Goal: Task Accomplishment & Management: Manage account settings

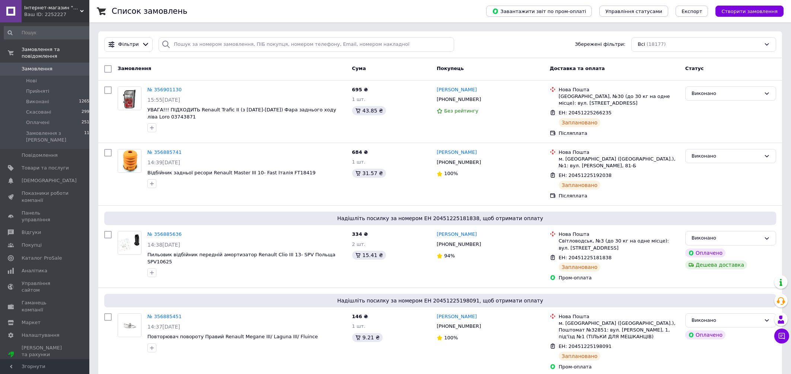
click at [35, 68] on span "Замовлення" at bounding box center [37, 68] width 31 height 7
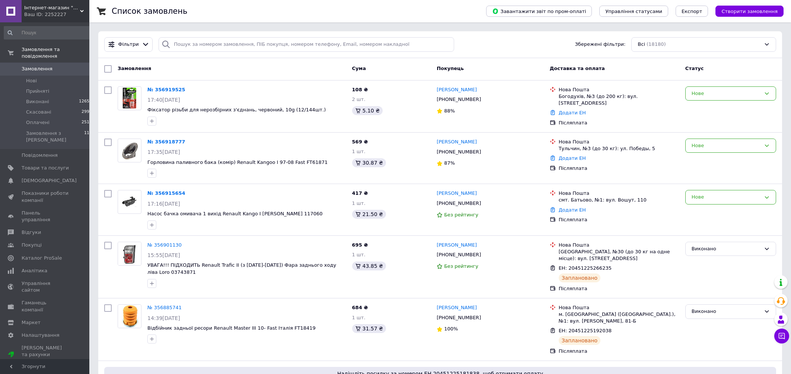
click at [167, 193] on link "№ 356915654" at bounding box center [166, 193] width 38 height 6
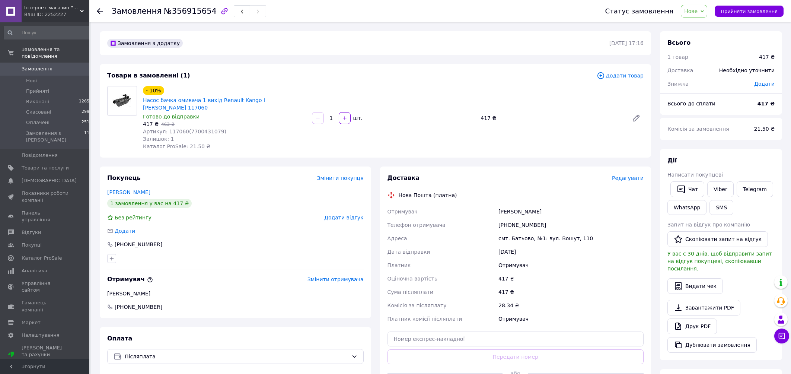
click at [178, 128] on span "Артикул: 117060(7700431079)" at bounding box center [184, 131] width 83 height 6
copy span "117060"
drag, startPoint x: 538, startPoint y: 204, endPoint x: 491, endPoint y: 204, distance: 46.5
click at [484, 205] on div "Отримувач [PERSON_NAME] Телефон отримувача [PHONE_NUMBER] [GEOGRAPHIC_DATA] смт…" at bounding box center [515, 265] width 259 height 121
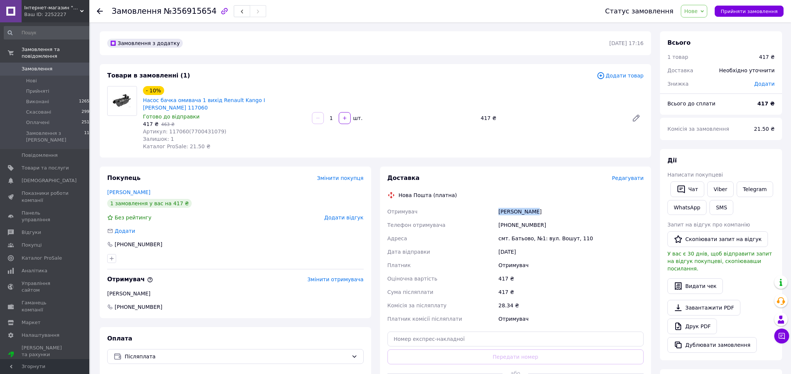
copy div "Отримувач [PERSON_NAME]"
drag, startPoint x: 547, startPoint y: 217, endPoint x: 508, endPoint y: 220, distance: 39.3
click at [508, 220] on div "[PHONE_NUMBER]" at bounding box center [571, 224] width 148 height 13
copy div "0669232450"
drag, startPoint x: 527, startPoint y: 232, endPoint x: 485, endPoint y: 235, distance: 42.6
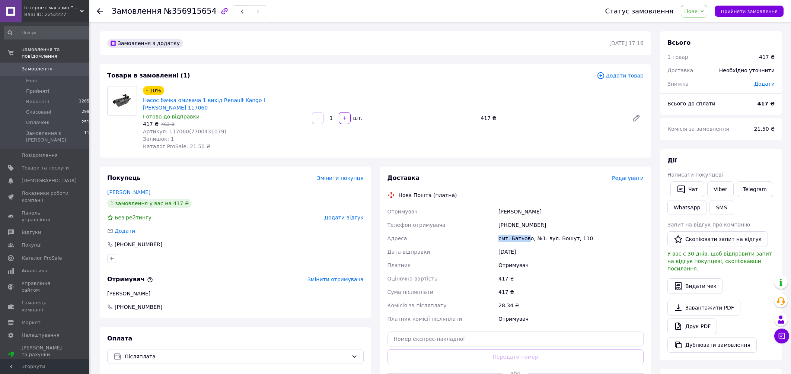
click at [485, 235] on div "Отримувач [PERSON_NAME] Телефон отримувача [PHONE_NUMBER] [GEOGRAPHIC_DATA] смт…" at bounding box center [515, 265] width 259 height 121
drag, startPoint x: 530, startPoint y: 231, endPoint x: 482, endPoint y: 230, distance: 48.4
click at [482, 230] on div "Отримувач [PERSON_NAME] Телефон отримувача [PHONE_NUMBER] [GEOGRAPHIC_DATA] смт…" at bounding box center [515, 265] width 259 height 121
copy div "[GEOGRAPHIC_DATA] смт. [GEOGRAPHIC_DATA]"
click at [707, 10] on span "Нове" at bounding box center [694, 11] width 26 height 13
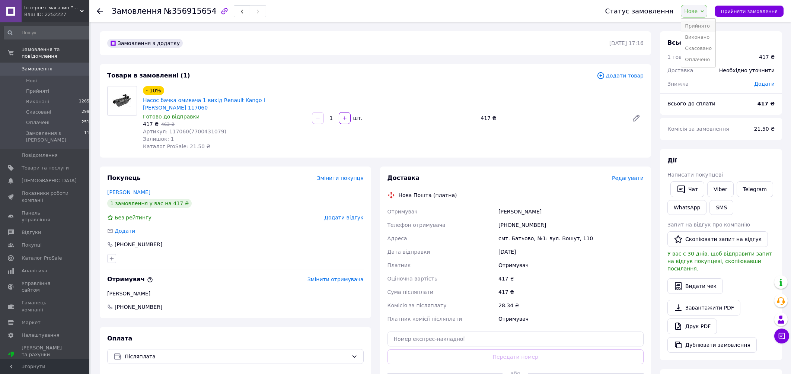
click at [700, 28] on li "Прийнято" at bounding box center [698, 25] width 34 height 11
click at [536, 128] on div "- 10% Насос бачка омивача 1 вихід Renault Kango I [PERSON_NAME] 117060 Готово д…" at bounding box center [393, 117] width 506 height 67
click at [515, 218] on div "[PHONE_NUMBER]" at bounding box center [571, 224] width 148 height 13
copy div "380669232450"
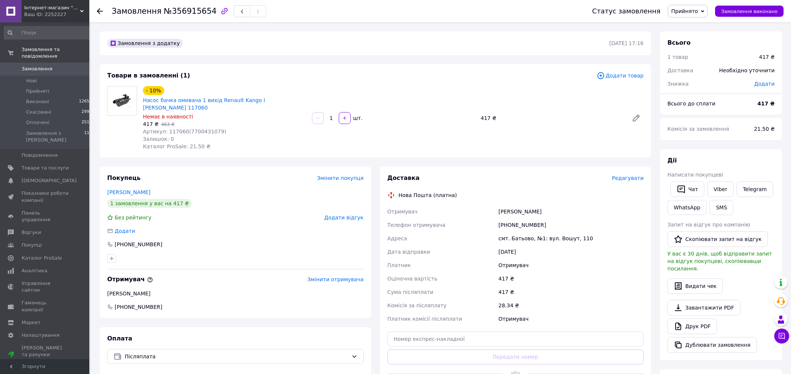
click at [374, 327] on div "Покупець Змінити покупця [PERSON_NAME] 1 замовлення у вас на 417 ₴ Без рейтингу…" at bounding box center [235, 285] width 280 height 238
click at [615, 191] on div "Нова Пошта (платна)" at bounding box center [516, 194] width 260 height 7
click at [30, 68] on span "Замовлення" at bounding box center [37, 68] width 31 height 7
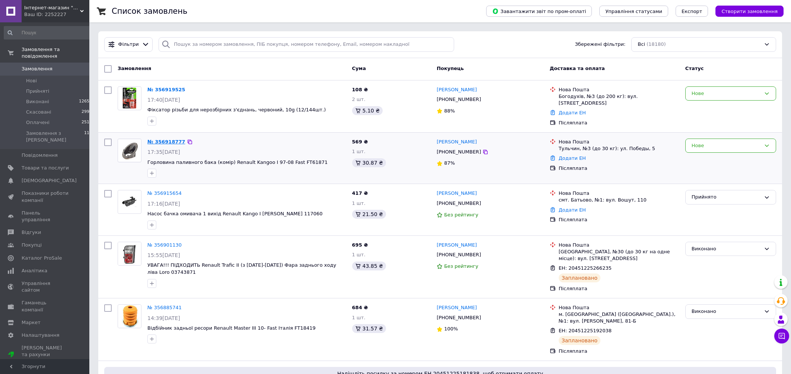
click at [172, 143] on link "№ 356918777" at bounding box center [166, 142] width 38 height 6
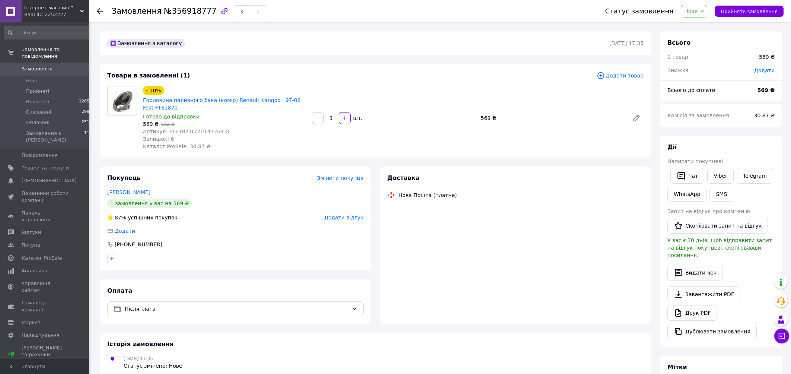
click at [179, 131] on span "Артикул: FT61871(7701472643)" at bounding box center [186, 131] width 86 height 6
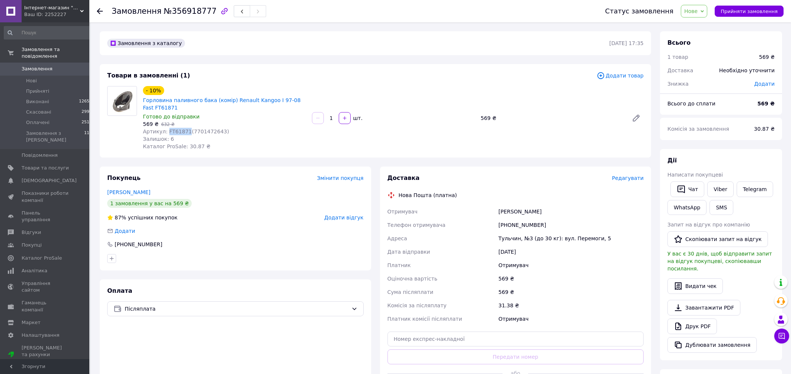
copy span "FT61871"
drag, startPoint x: 551, startPoint y: 211, endPoint x: 510, endPoint y: 212, distance: 41.0
click at [487, 216] on div "Отримувач [PERSON_NAME] отримувача [PHONE_NUMBER] [PERSON_NAME], №3 (до 30 кг):…" at bounding box center [515, 265] width 259 height 121
copy div "Отримувач [PERSON_NAME]"
drag, startPoint x: 546, startPoint y: 222, endPoint x: 508, endPoint y: 225, distance: 37.7
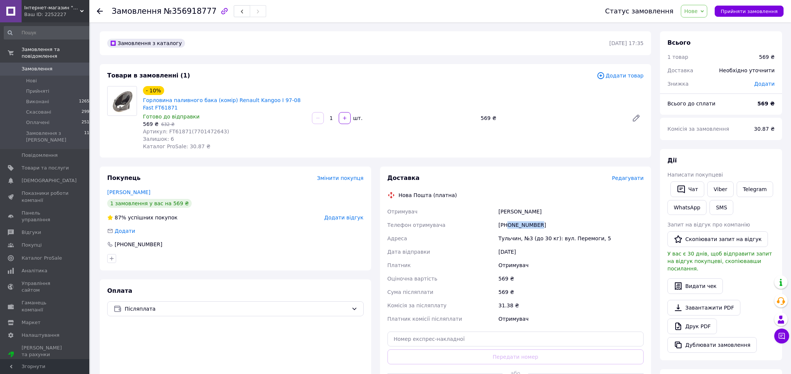
click at [508, 225] on div "[PHONE_NUMBER]" at bounding box center [571, 224] width 148 height 13
copy div "0970711813"
click at [509, 242] on div "Тульчин, №3 (до 30 кг): вул. Перемоги, 5" at bounding box center [571, 237] width 148 height 13
copy div "Тульчин"
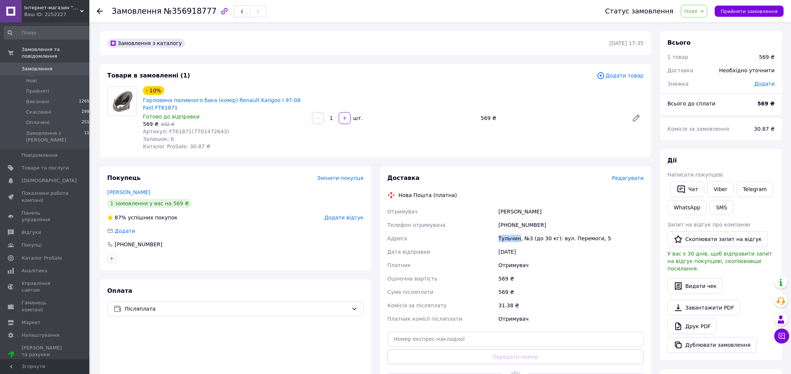
click at [707, 7] on span "Нове" at bounding box center [694, 11] width 26 height 13
click at [704, 22] on li "Прийнято" at bounding box center [698, 25] width 34 height 11
click at [559, 106] on div "- 10% Горловина паливного бака (комір) Renault Kangoo I 97-08 Fast FT61871 Гото…" at bounding box center [393, 117] width 506 height 67
click at [526, 227] on div "[PHONE_NUMBER]" at bounding box center [571, 224] width 148 height 13
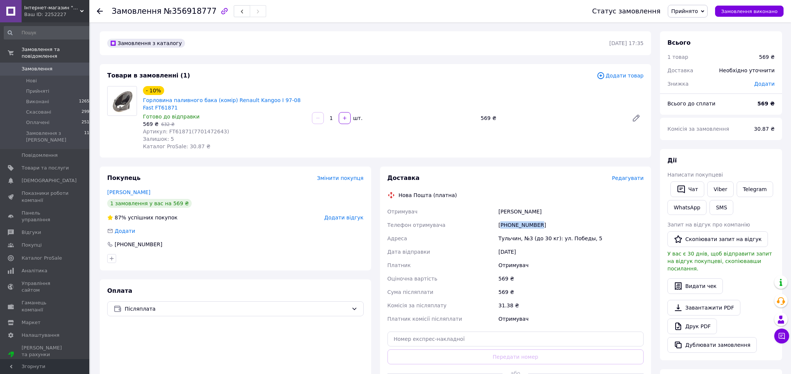
copy div "380970711813"
click at [302, 341] on div "Оплата Післяплата" at bounding box center [235, 341] width 271 height 125
click at [690, 190] on button "Чат" at bounding box center [687, 189] width 34 height 16
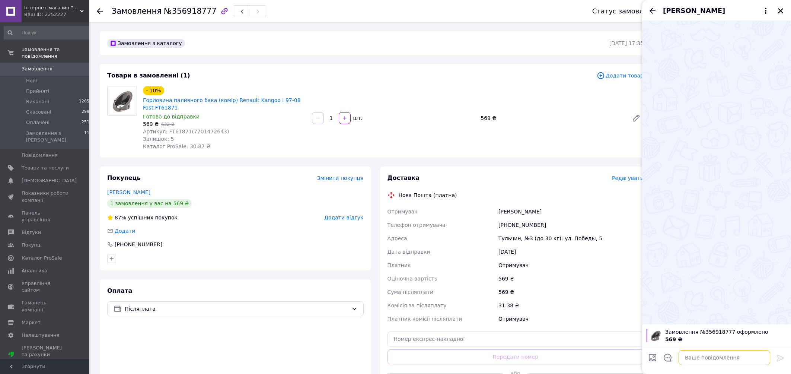
click at [703, 362] on textarea at bounding box center [724, 357] width 92 height 15
type textarea "доброго дня, відправка буде затвра"
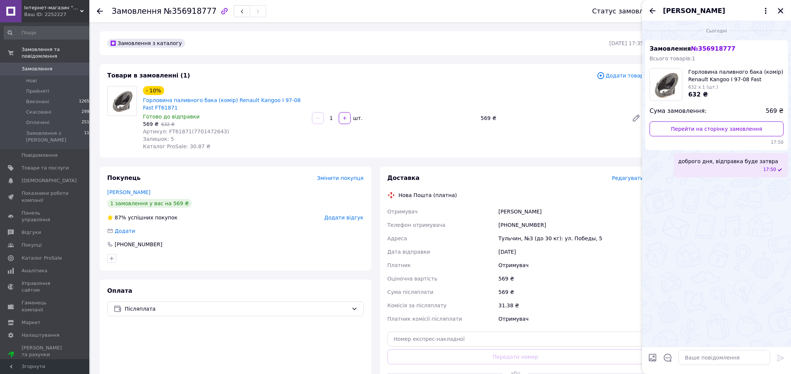
click at [783, 11] on icon "Закрити" at bounding box center [780, 10] width 7 height 7
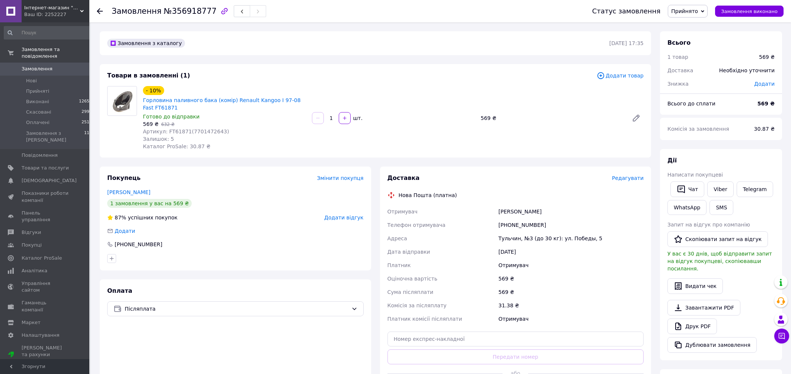
click at [30, 67] on span "Замовлення" at bounding box center [37, 68] width 31 height 7
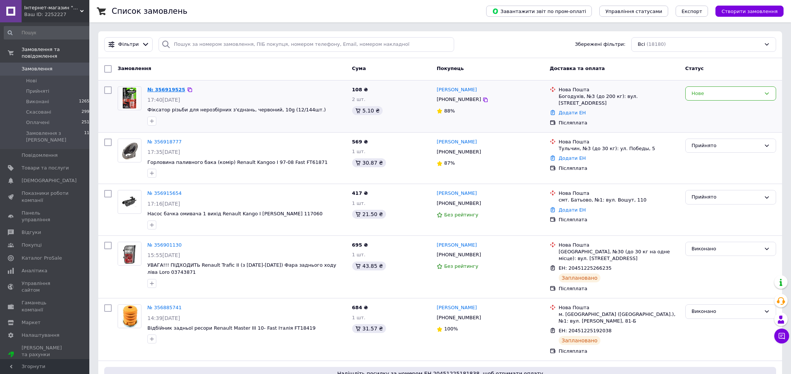
click at [163, 89] on link "№ 356919525" at bounding box center [166, 90] width 38 height 6
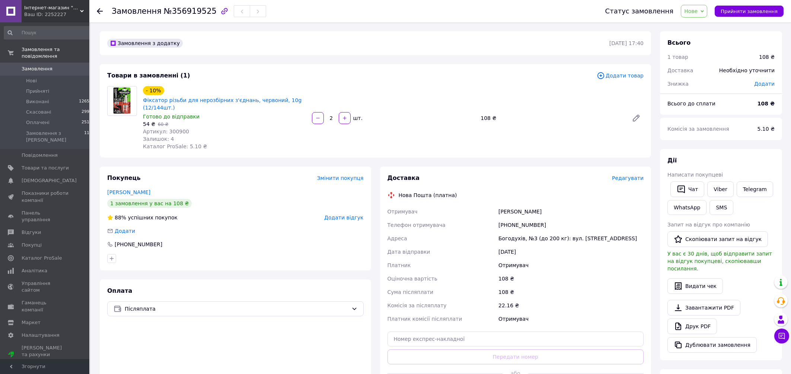
click at [179, 133] on span "Артикул: 300900" at bounding box center [166, 131] width 46 height 6
drag, startPoint x: 545, startPoint y: 204, endPoint x: 517, endPoint y: 213, distance: 29.5
click at [481, 214] on div "Доставка Редагувати Нова Пошта (платна) Отримувач [PERSON_NAME] отримувача [PHO…" at bounding box center [515, 285] width 256 height 223
drag, startPoint x: 547, startPoint y: 224, endPoint x: 507, endPoint y: 227, distance: 40.0
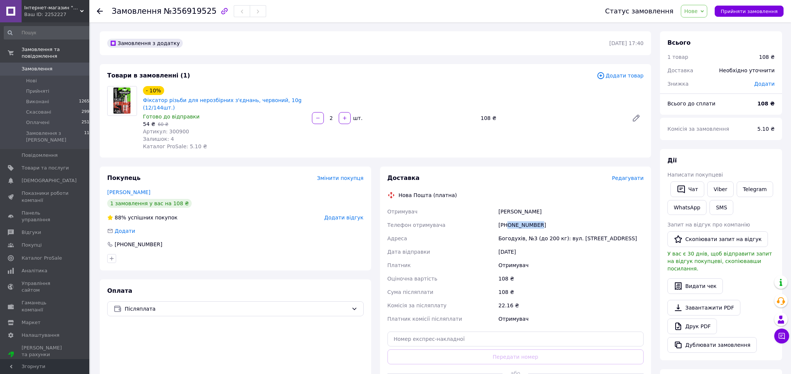
click at [507, 227] on div "[PHONE_NUMBER]" at bounding box center [571, 224] width 148 height 13
click at [510, 234] on div "Богодухів, №3 (до 200 кг): вул. [STREET_ADDRESS]" at bounding box center [571, 237] width 148 height 13
click at [707, 9] on span "Нове" at bounding box center [694, 11] width 26 height 13
click at [703, 25] on li "Прийнято" at bounding box center [698, 25] width 34 height 11
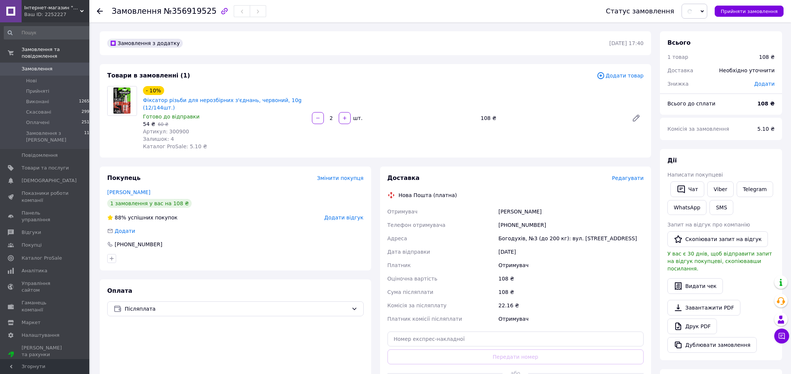
click at [550, 140] on div "- 10% Фіксатор різьби для нерозбірних з'єднань, червоний, 10g (12/144шт.) Готов…" at bounding box center [393, 117] width 506 height 67
click at [521, 221] on div "[PHONE_NUMBER]" at bounding box center [571, 224] width 148 height 13
click at [309, 353] on div "Оплата Післяплата" at bounding box center [235, 341] width 271 height 125
click at [310, 357] on div "Оплата Післяплата" at bounding box center [235, 341] width 271 height 125
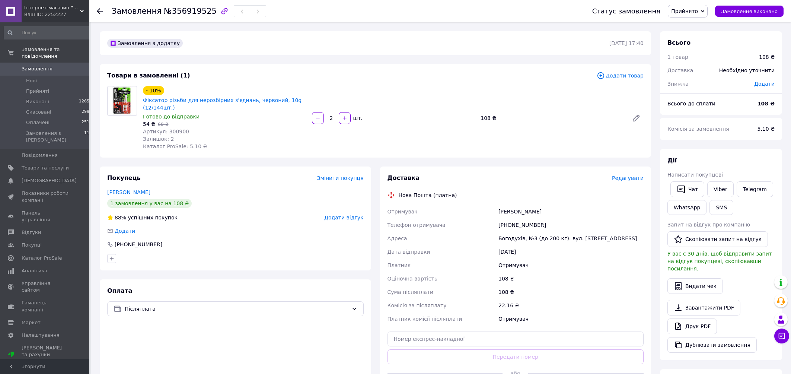
click at [38, 65] on link "Замовлення 0" at bounding box center [48, 69] width 96 height 13
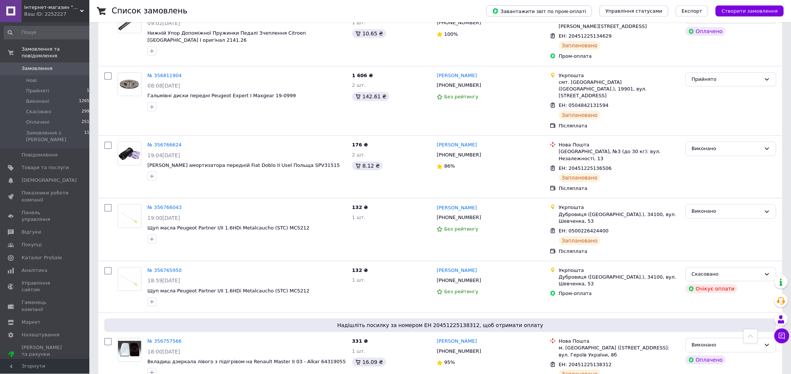
scroll to position [758, 0]
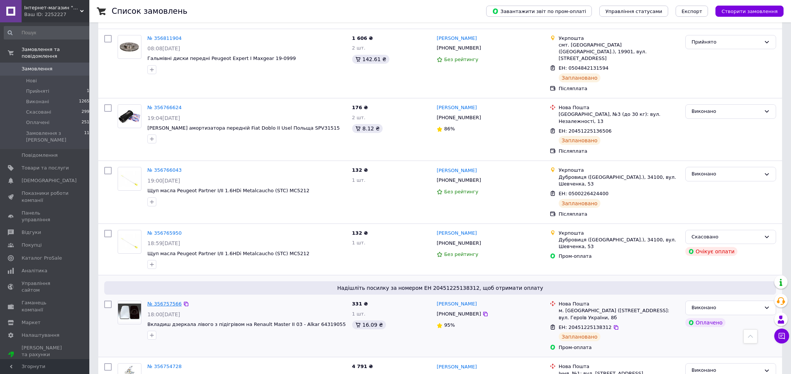
click at [161, 301] on link "№ 356757566" at bounding box center [164, 304] width 34 height 6
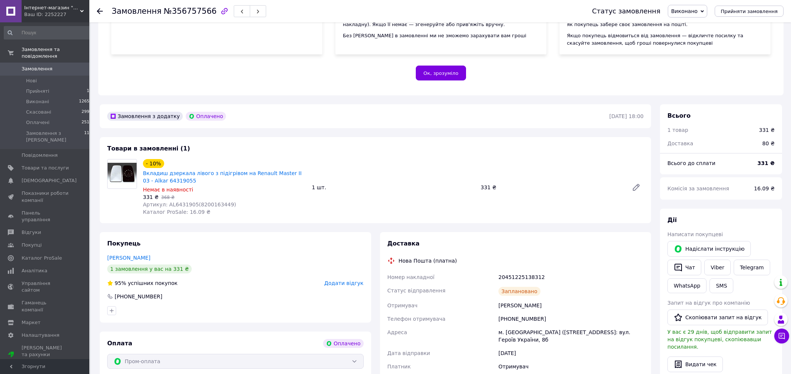
scroll to position [199, 0]
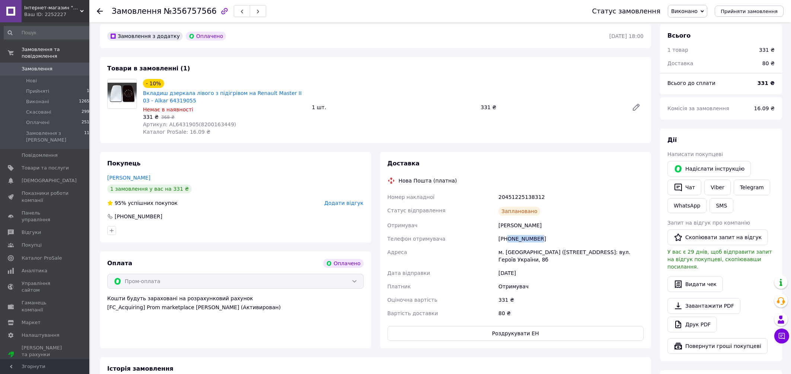
drag, startPoint x: 542, startPoint y: 233, endPoint x: 508, endPoint y: 235, distance: 34.3
click at [508, 235] on div "[PHONE_NUMBER]" at bounding box center [571, 238] width 148 height 13
drag, startPoint x: 547, startPoint y: 218, endPoint x: 491, endPoint y: 218, distance: 56.2
click at [491, 218] on div "Номер накладної 20451225138312 Статус відправлення Заплановано Отримувач [PERSO…" at bounding box center [515, 255] width 259 height 130
drag, startPoint x: 541, startPoint y: 231, endPoint x: 509, endPoint y: 232, distance: 32.4
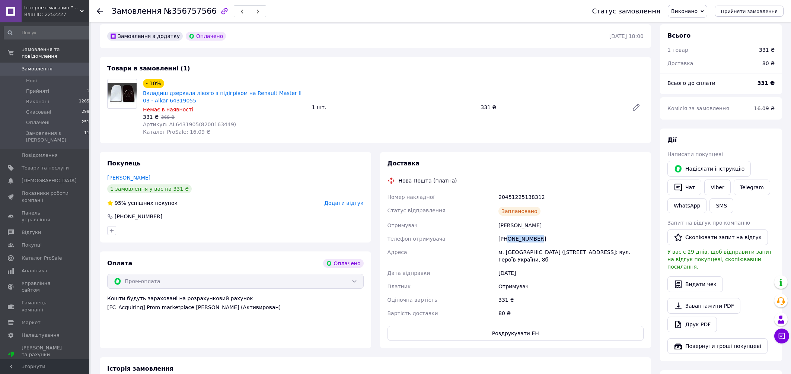
click at [509, 232] on div "[PHONE_NUMBER]" at bounding box center [571, 238] width 148 height 13
click at [39, 70] on span "Замовлення" at bounding box center [37, 68] width 31 height 7
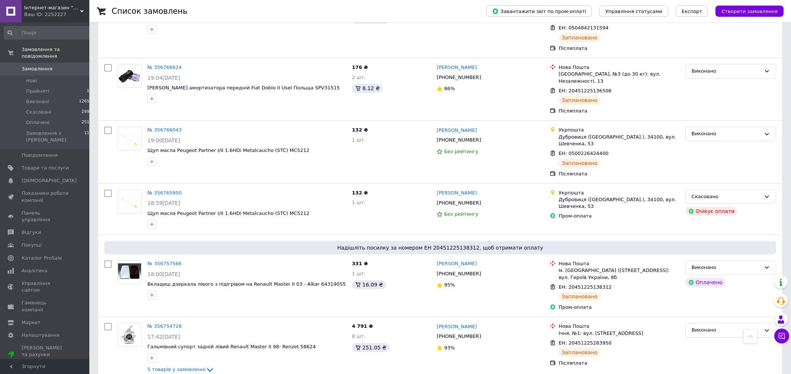
scroll to position [838, 0]
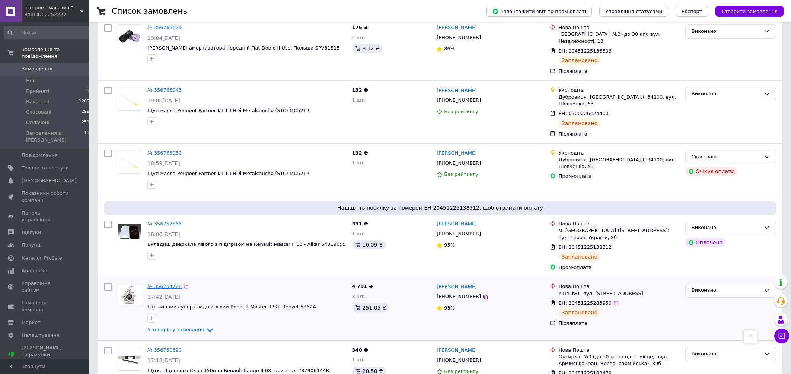
click at [162, 283] on link "№ 356754728" at bounding box center [164, 286] width 34 height 6
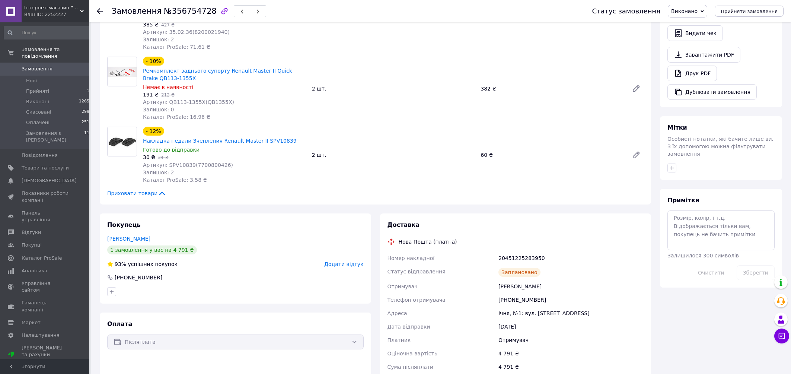
scroll to position [359, 0]
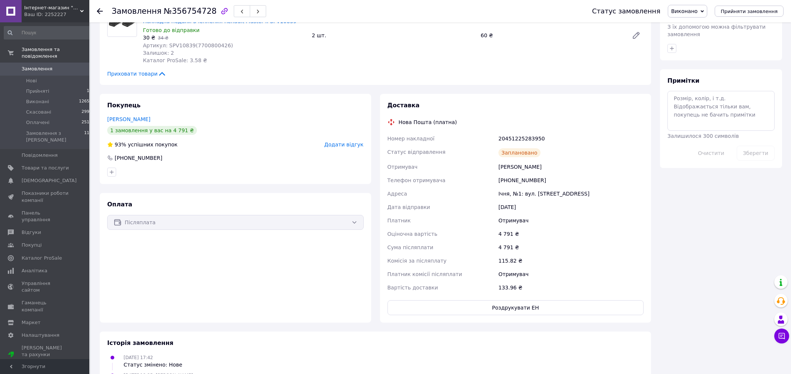
drag, startPoint x: 548, startPoint y: 143, endPoint x: 493, endPoint y: 146, distance: 55.2
click at [493, 146] on div "Номер накладної 20451225283950 Статус відправлення Заплановано Отримувач [PERSO…" at bounding box center [515, 213] width 259 height 162
click at [502, 187] on div "Ічня, №1: вул. [STREET_ADDRESS]" at bounding box center [571, 193] width 148 height 13
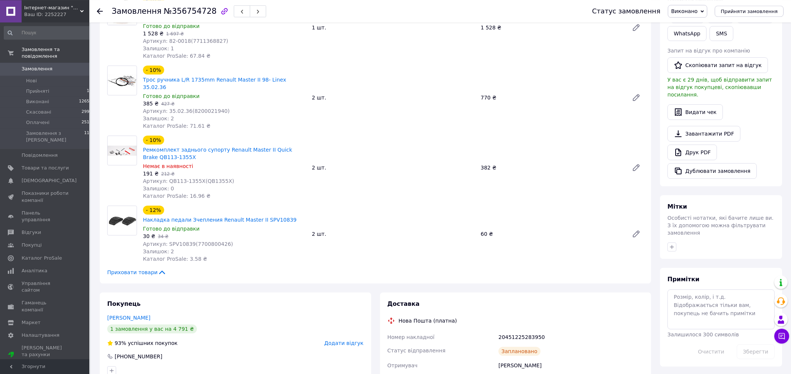
scroll to position [159, 0]
click at [26, 70] on span "Замовлення" at bounding box center [37, 68] width 31 height 7
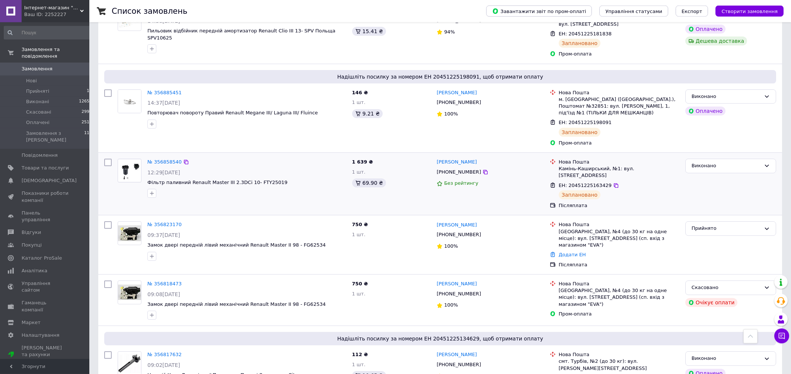
scroll to position [399, 0]
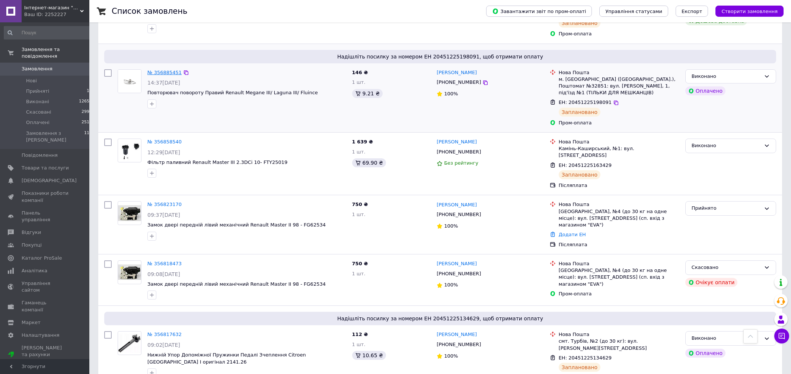
click at [159, 70] on link "№ 356885451" at bounding box center [164, 73] width 34 height 6
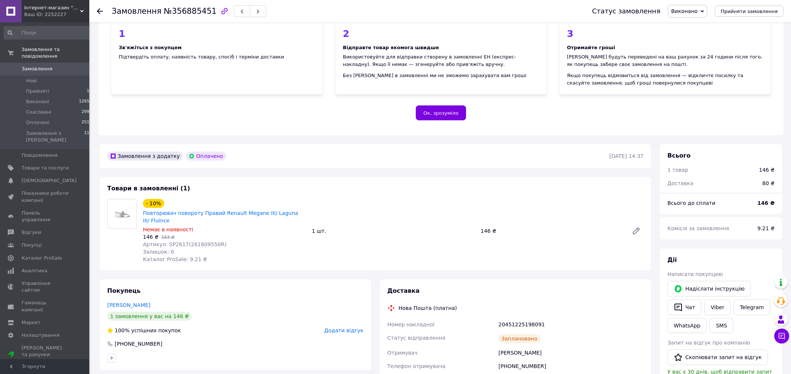
scroll to position [199, 0]
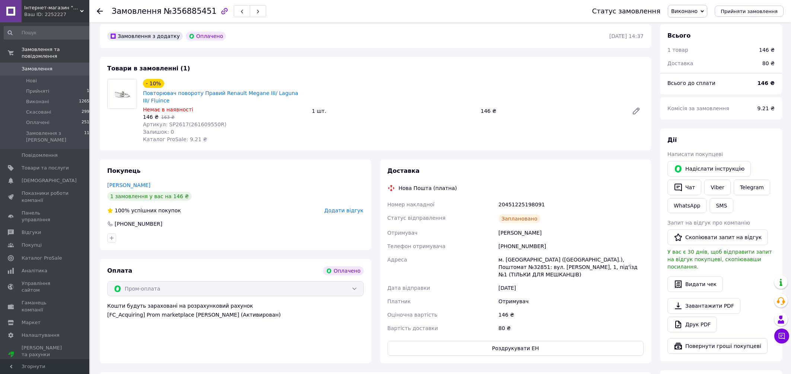
click at [608, 152] on div "Замовлення з додатку Оплачено [DATE] 14:37 Товари в замовленні (1) - 10% Повтор…" at bounding box center [375, 282] width 560 height 517
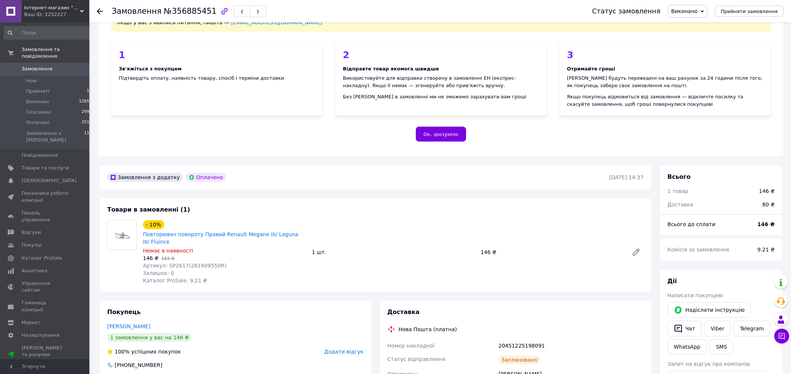
scroll to position [0, 0]
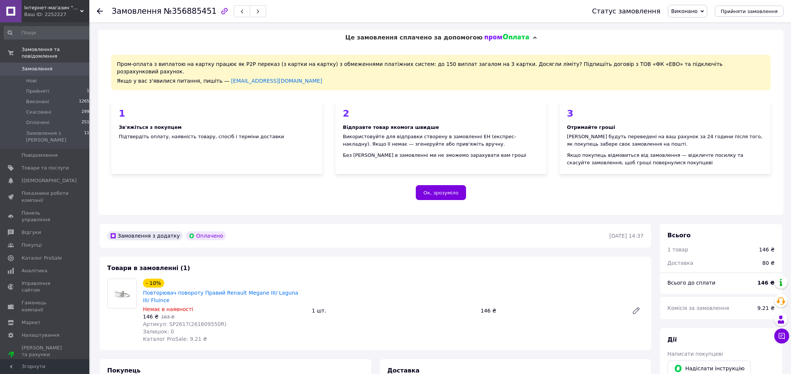
click at [32, 71] on span "Замовлення" at bounding box center [37, 68] width 31 height 7
